Goal: Task Accomplishment & Management: Manage account settings

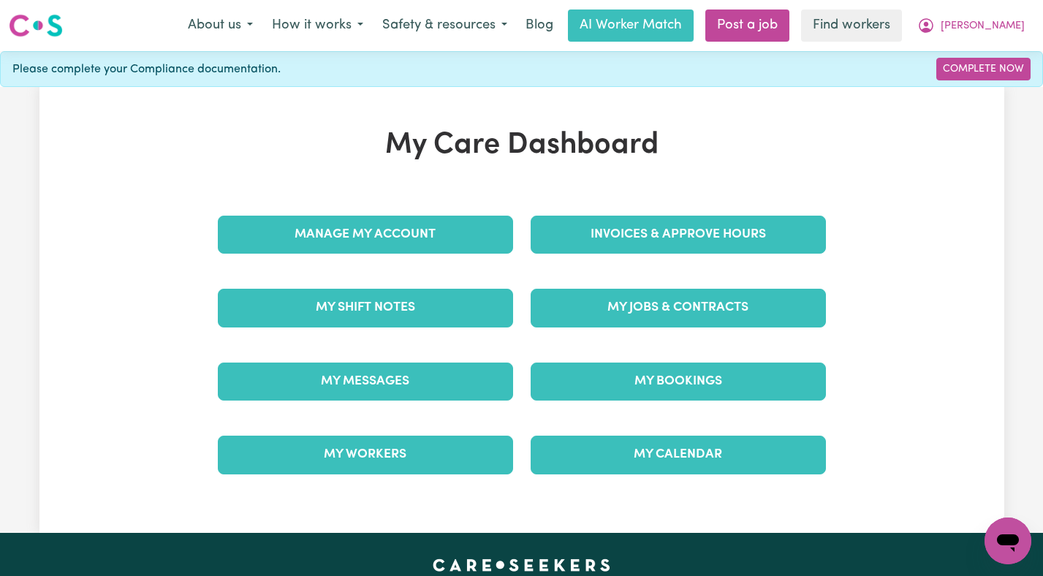
click at [426, 419] on div "My Workers" at bounding box center [365, 454] width 313 height 73
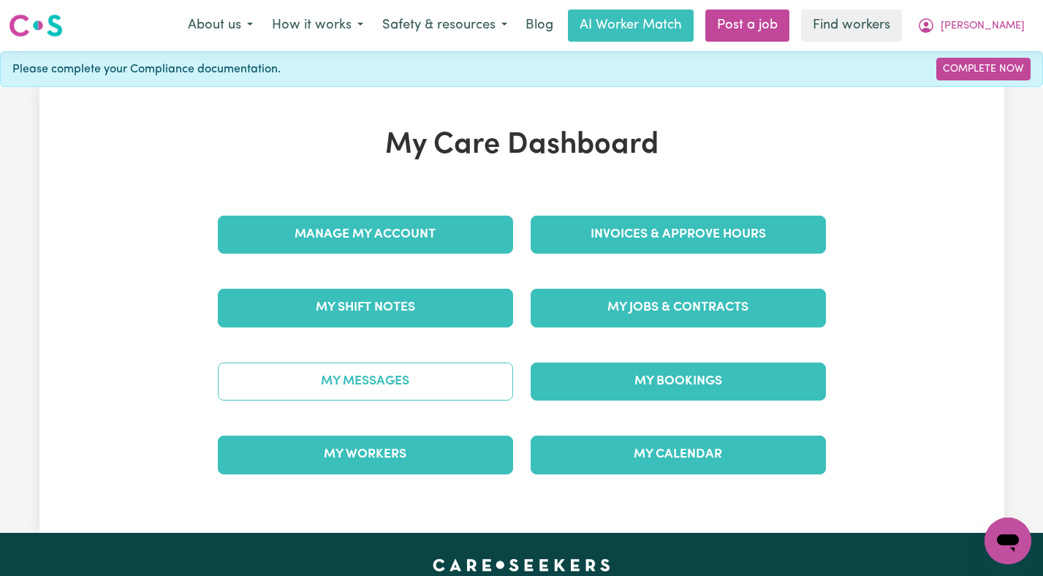
click at [426, 397] on link "My Messages" at bounding box center [365, 381] width 295 height 38
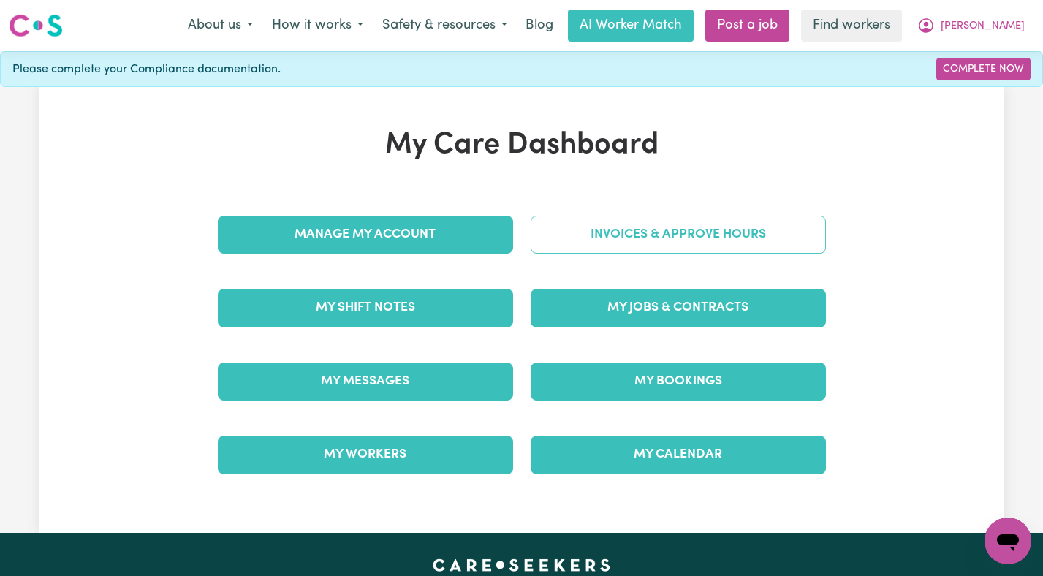
click at [641, 223] on link "Invoices & Approve Hours" at bounding box center [678, 235] width 295 height 38
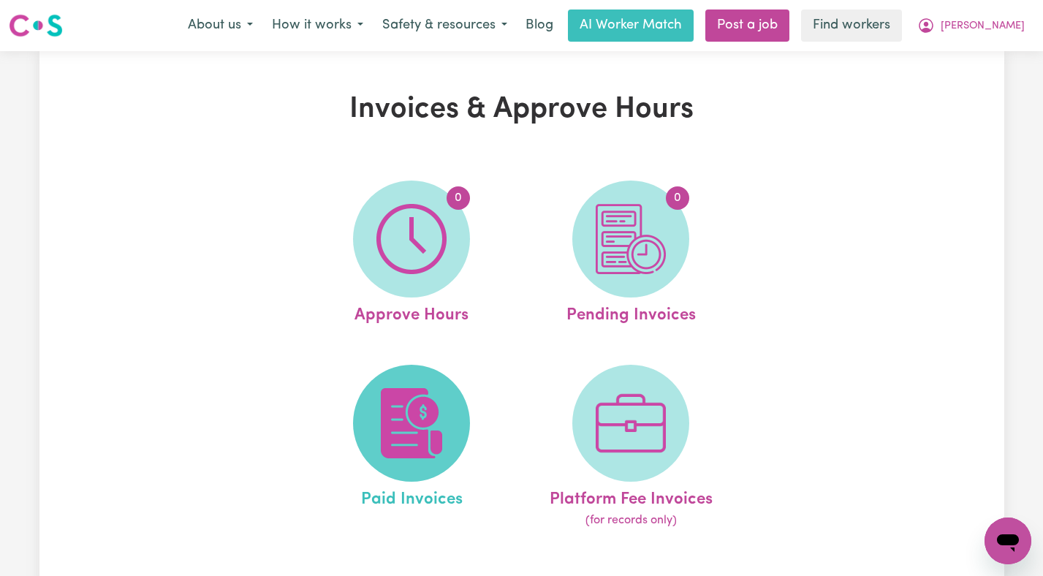
click at [425, 412] on img at bounding box center [411, 423] width 70 height 70
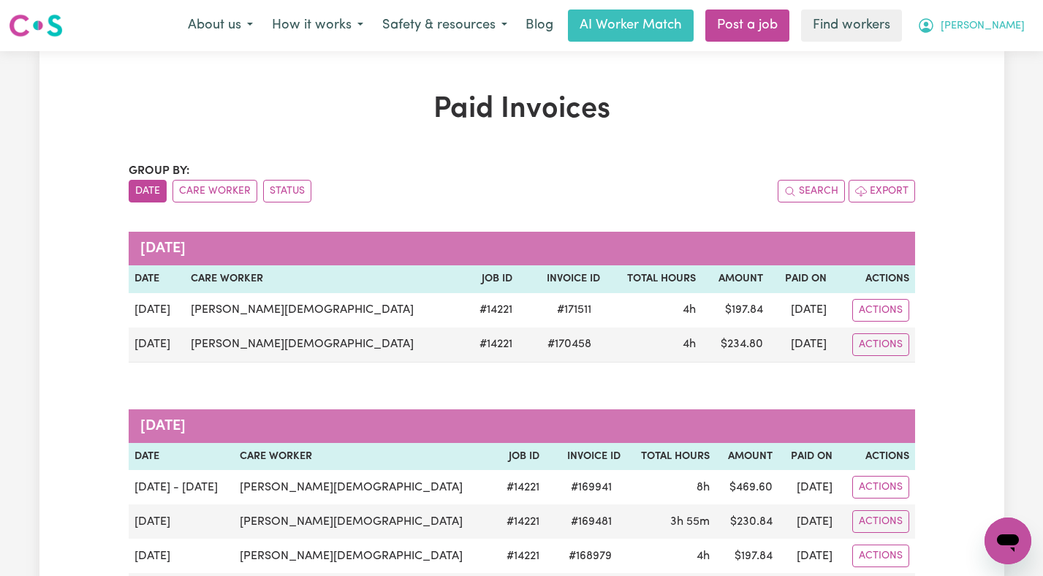
click at [996, 16] on button "[PERSON_NAME]" at bounding box center [971, 25] width 126 height 31
click at [970, 91] on link "Logout" at bounding box center [975, 84] width 115 height 28
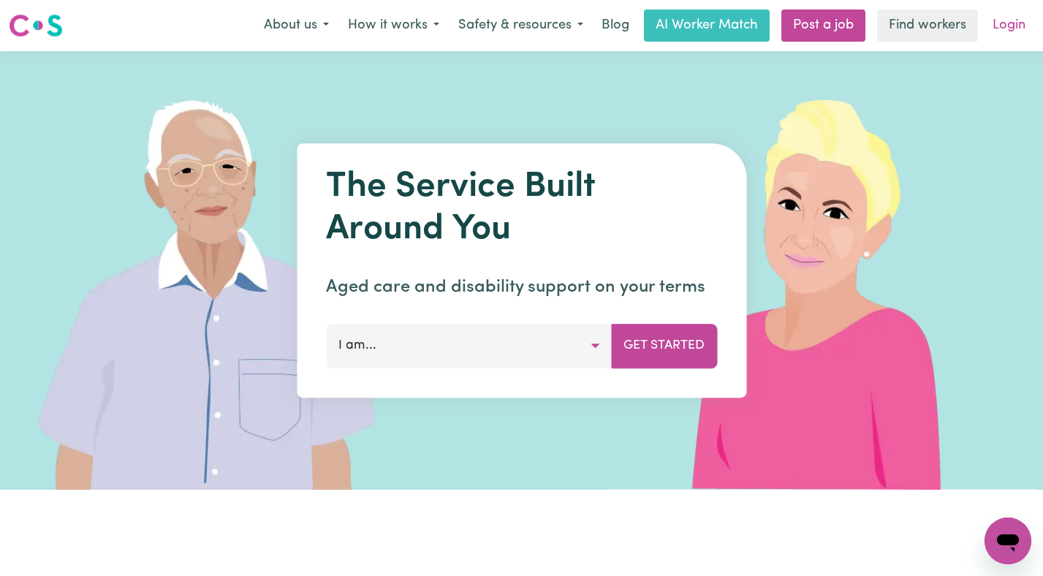
click at [998, 31] on link "Login" at bounding box center [1009, 25] width 50 height 32
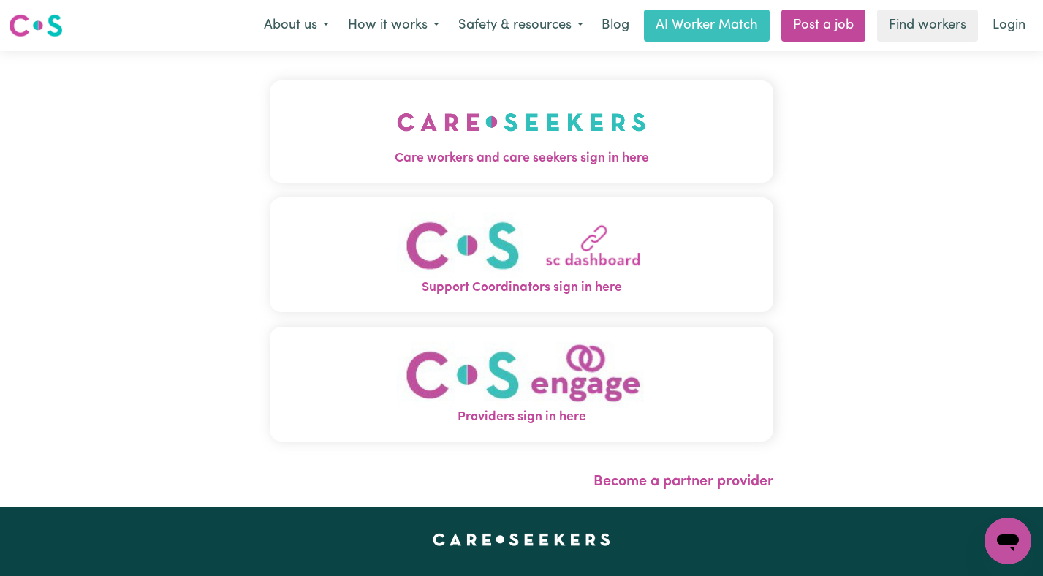
click at [471, 131] on img "Care workers and care seekers sign in here" at bounding box center [521, 122] width 249 height 54
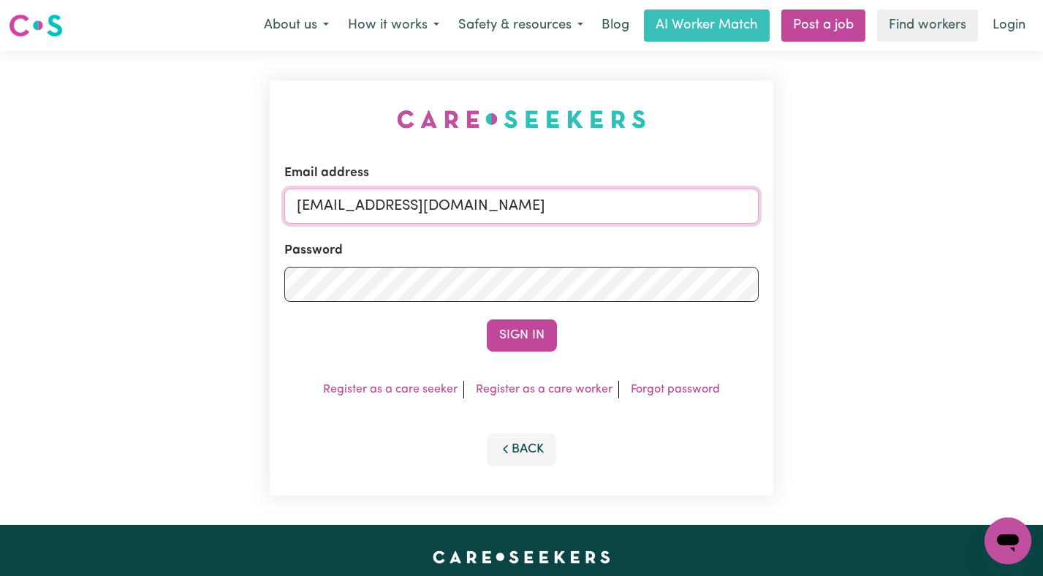
drag, startPoint x: 671, startPoint y: 202, endPoint x: 370, endPoint y: 208, distance: 301.1
click at [369, 206] on input "[EMAIL_ADDRESS][DOMAIN_NAME]" at bounding box center [521, 206] width 475 height 35
paste input "EzraMalachi&IsaiahTwinningFC"
type input "[EMAIL_ADDRESS][DOMAIN_NAME]"
click at [487, 319] on button "Sign In" at bounding box center [522, 335] width 70 height 32
